Goal: Information Seeking & Learning: Learn about a topic

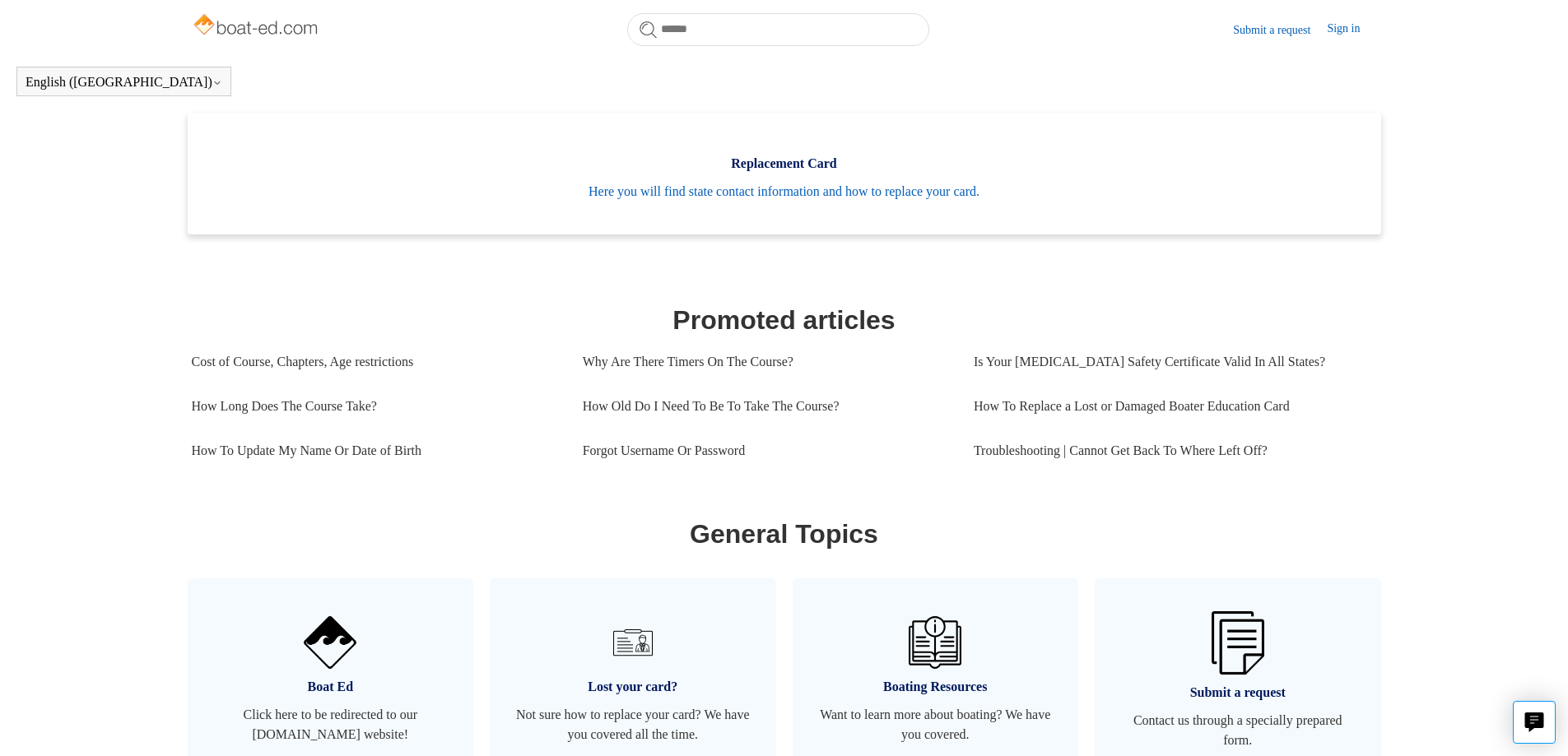
scroll to position [530, 0]
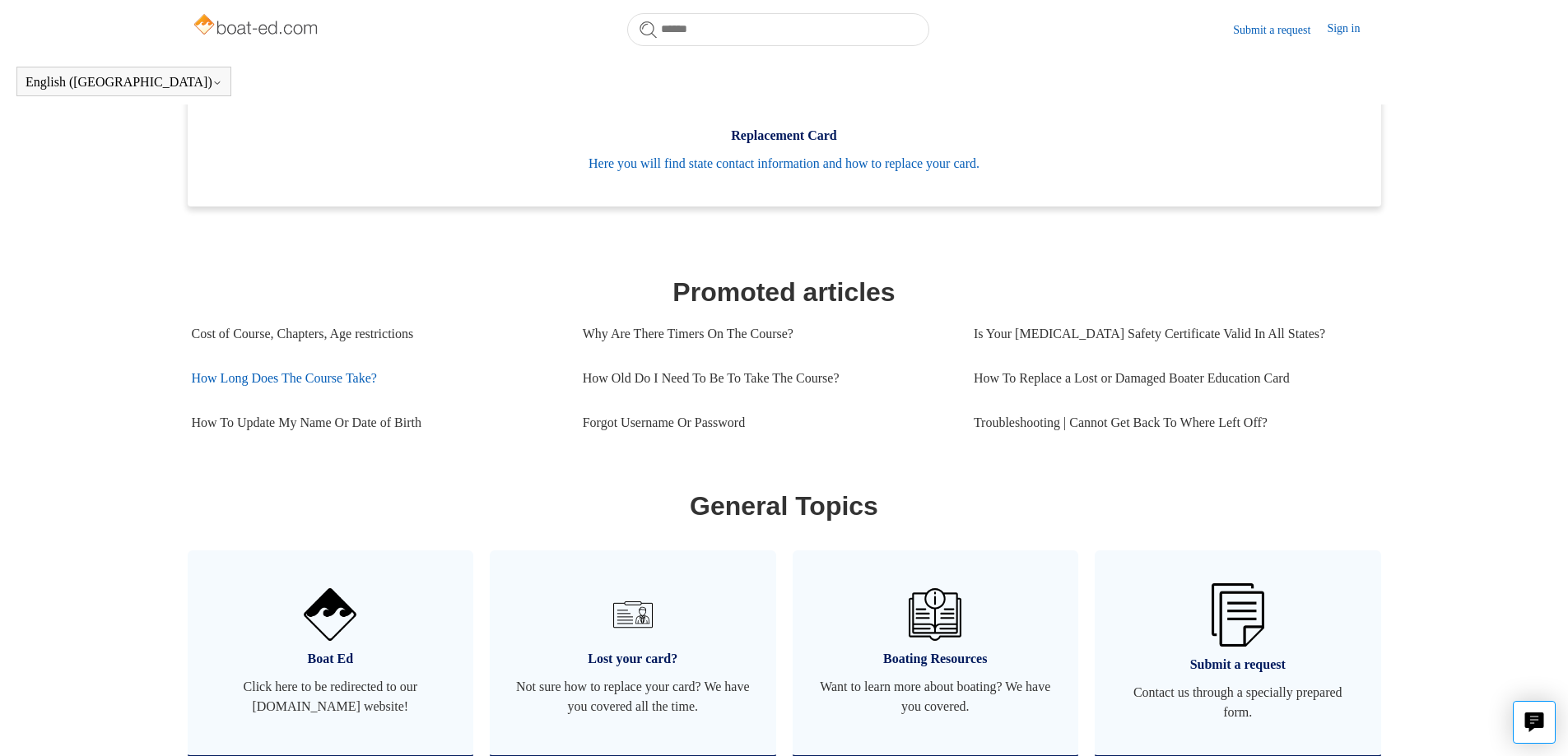
click at [256, 392] on link "How Long Does The Course Take?" at bounding box center [374, 378] width 366 height 45
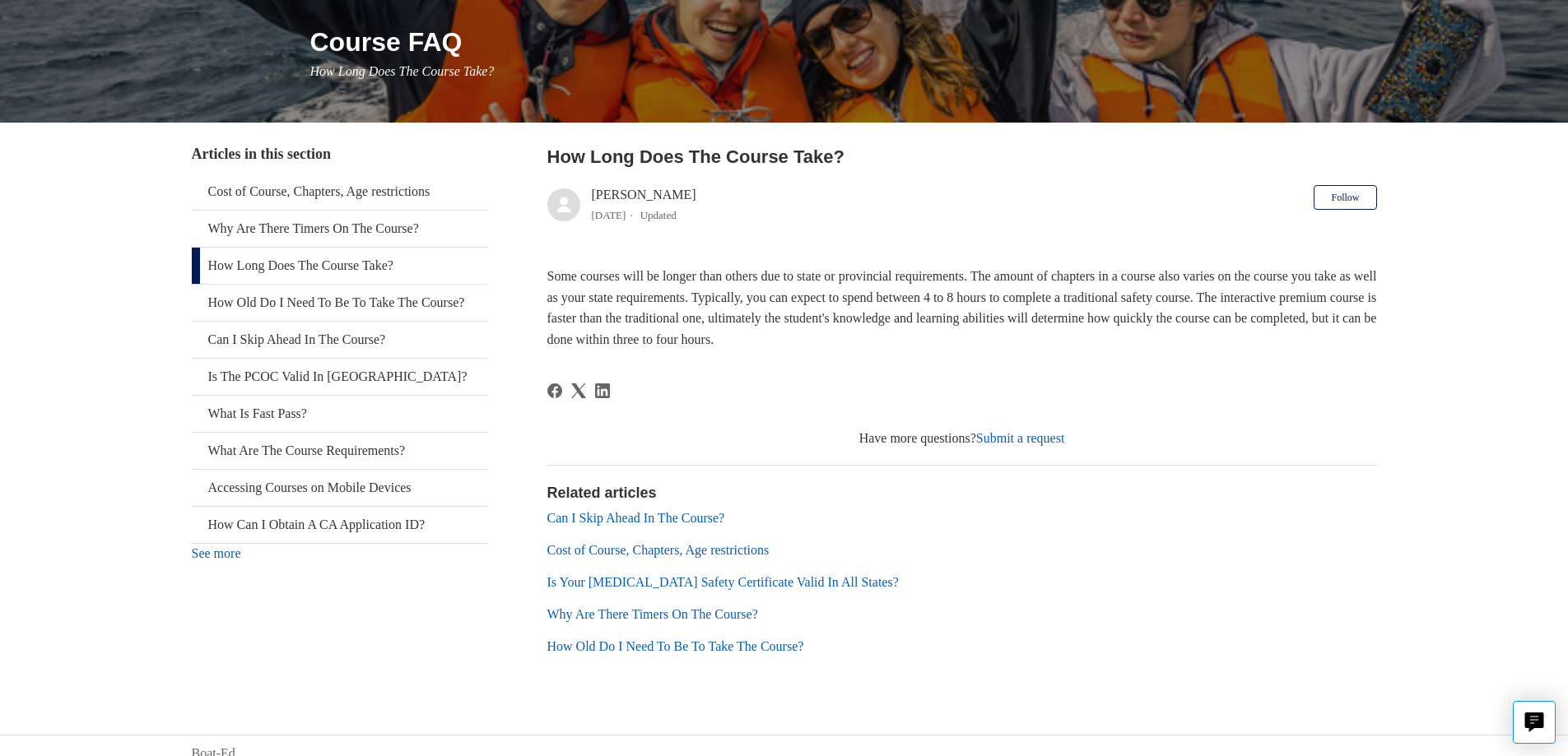
scroll to position [209, 0]
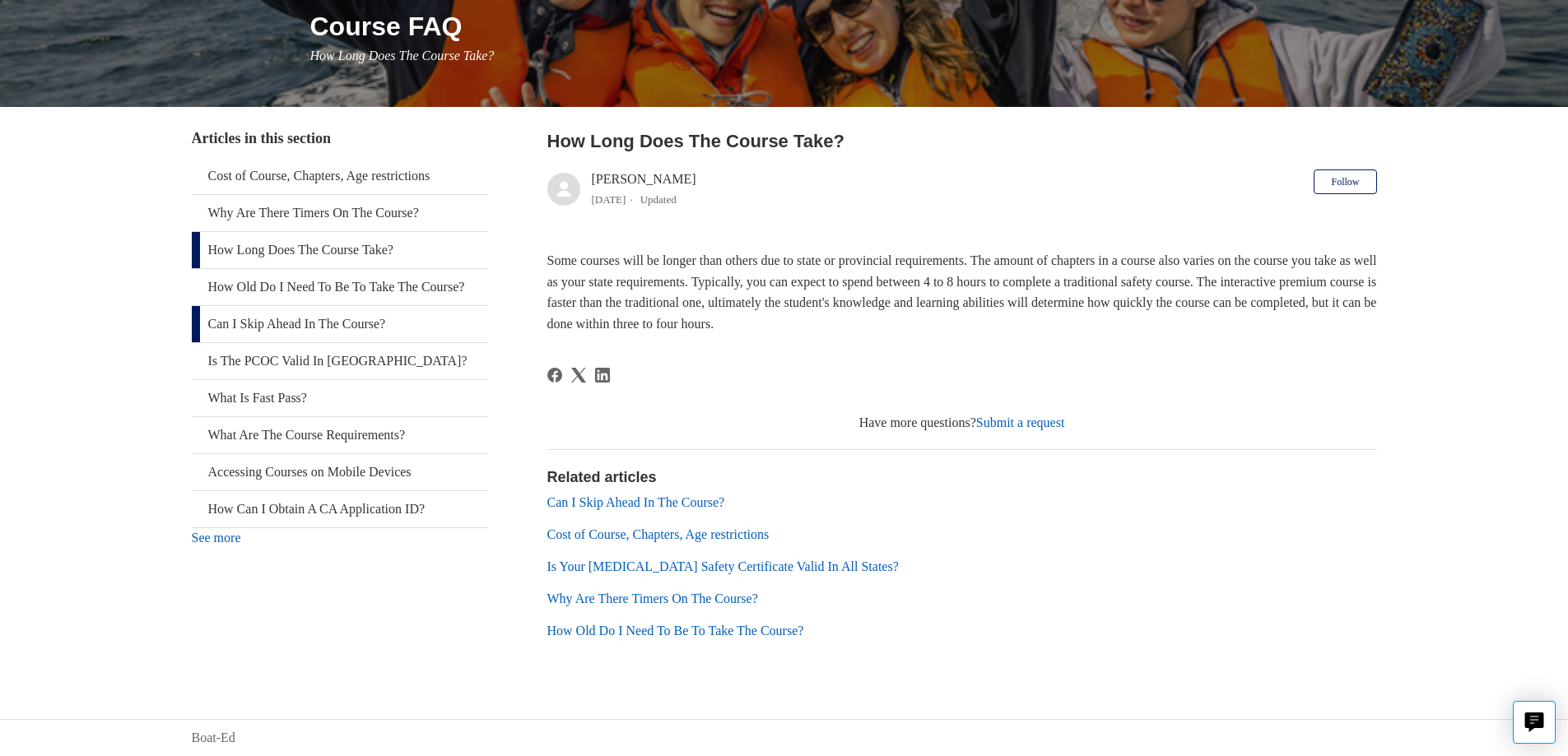
click at [361, 342] on link "Can I Skip Ahead In The Course?" at bounding box center [340, 324] width 296 height 36
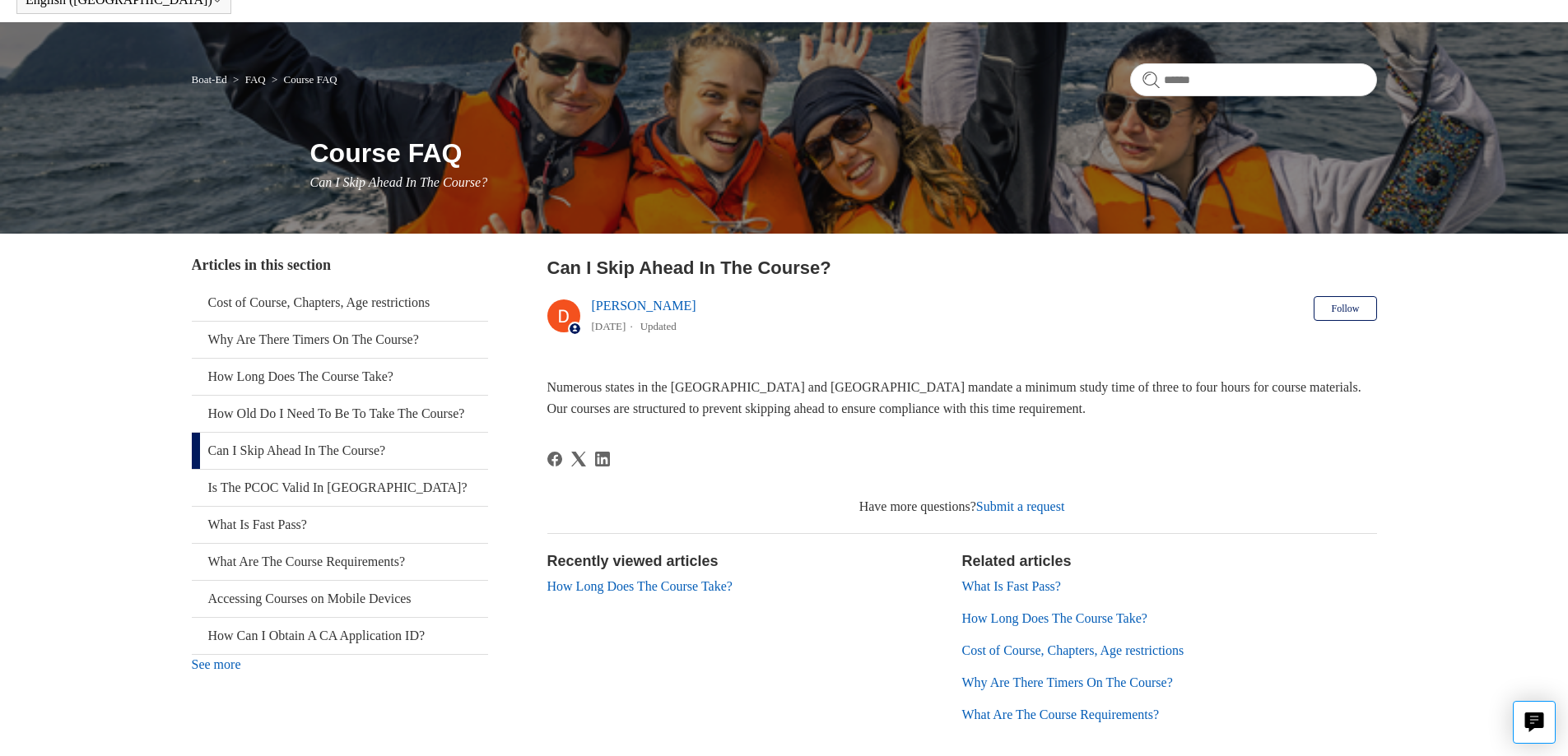
scroll to position [164, 0]
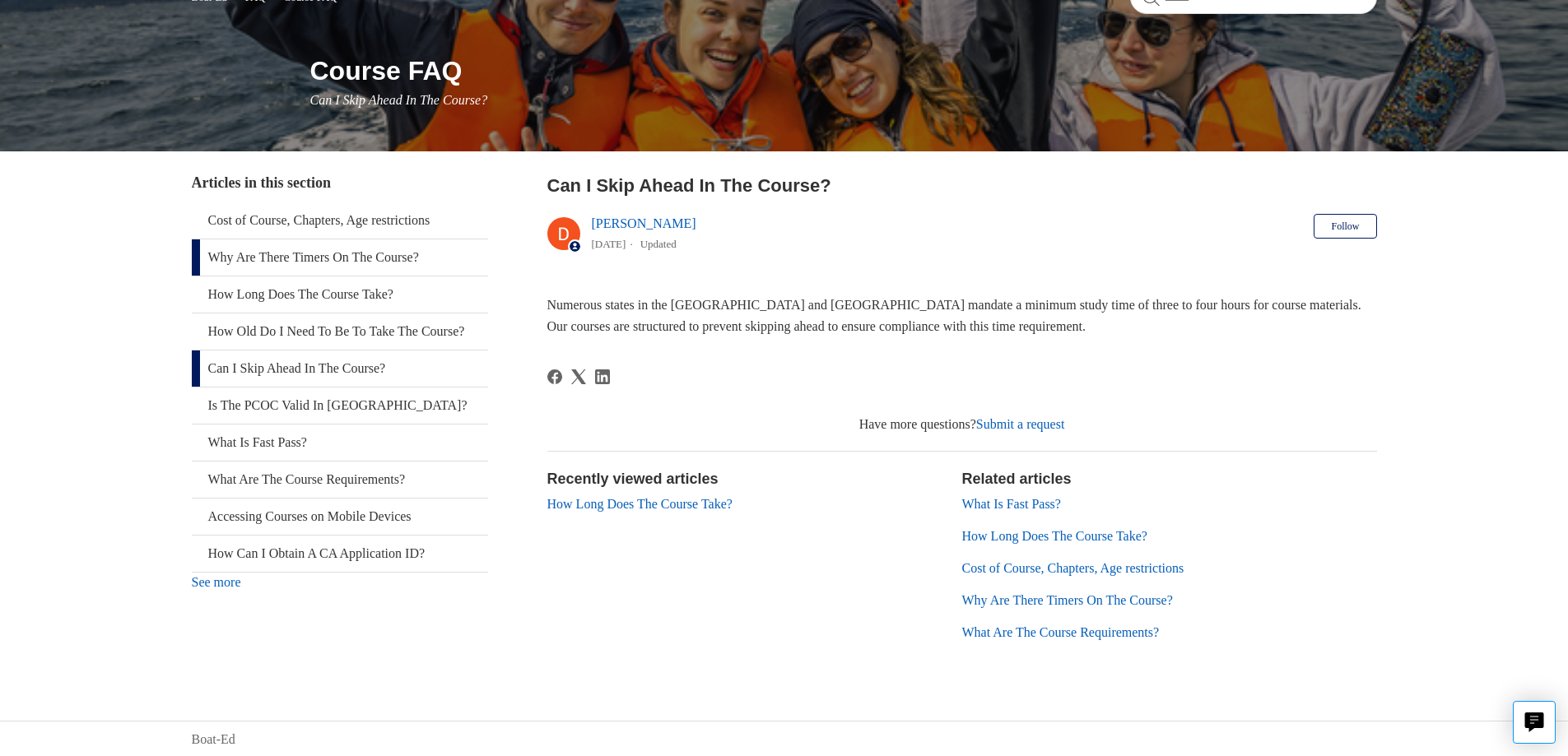
click at [326, 255] on link "Why Are There Timers On The Course?" at bounding box center [340, 258] width 296 height 36
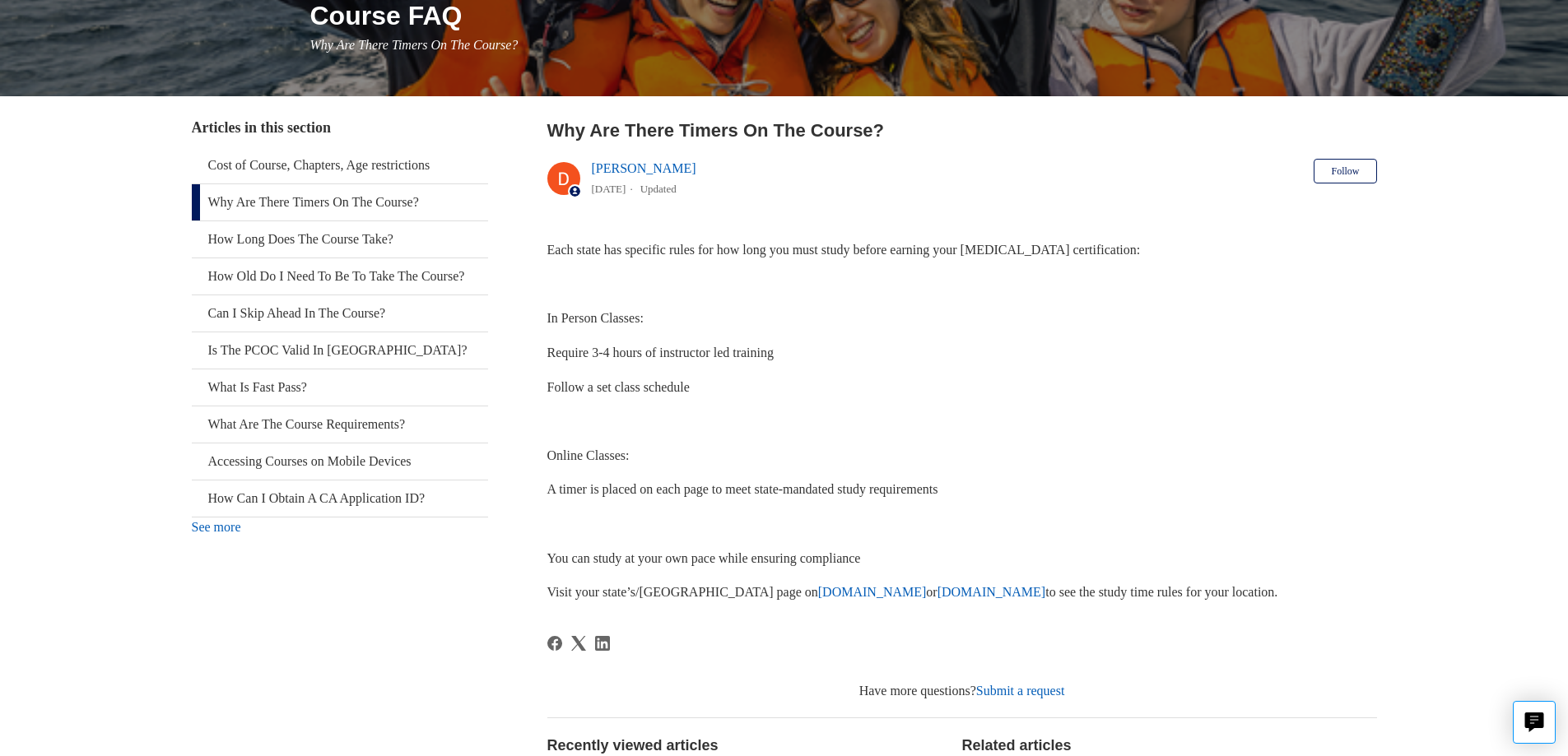
scroll to position [247, 0]
